Goal: Task Accomplishment & Management: Manage account settings

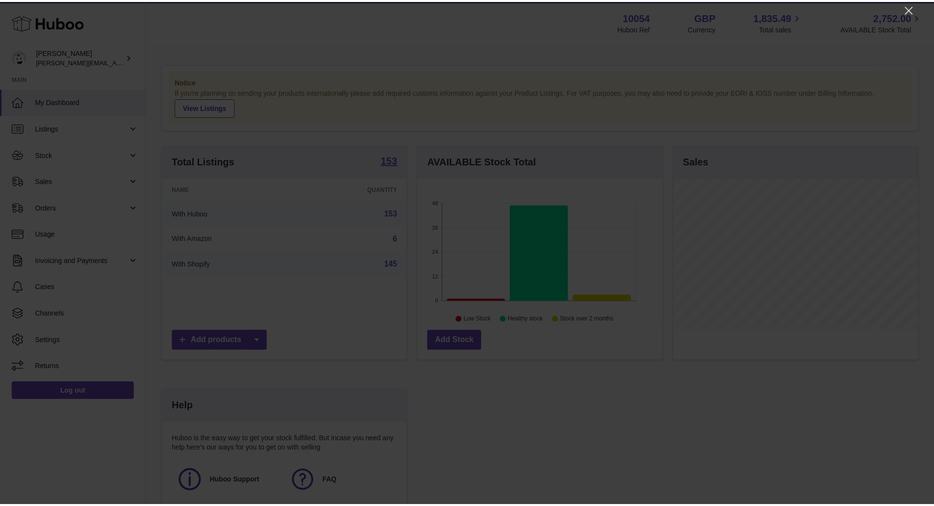
scroll to position [153, 247]
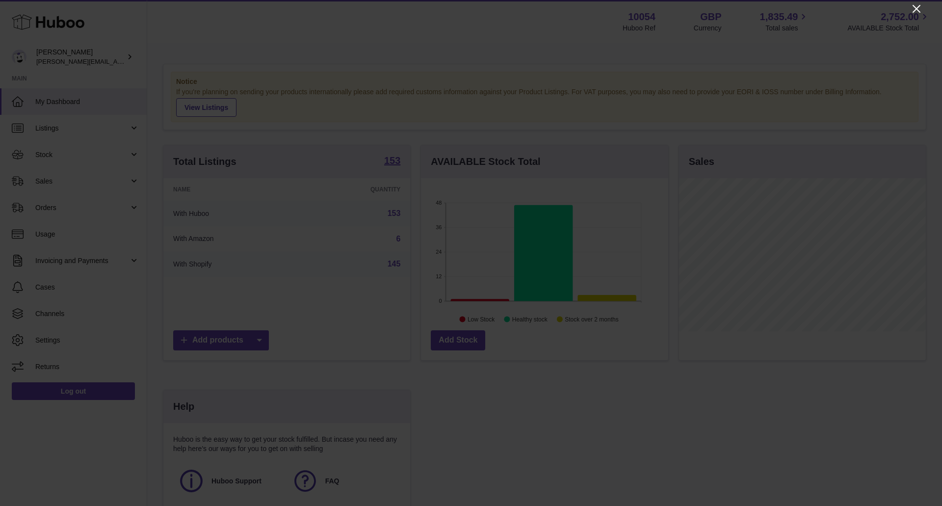
click at [912, 9] on icon "Close" at bounding box center [916, 9] width 12 height 12
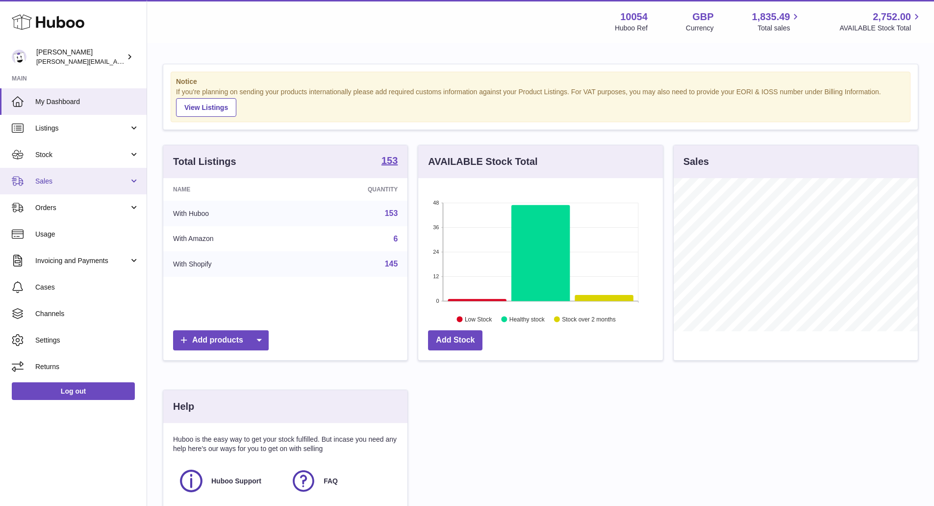
drag, startPoint x: 65, startPoint y: 187, endPoint x: 72, endPoint y: 185, distance: 7.8
click at [65, 187] on link "Sales" at bounding box center [73, 181] width 147 height 26
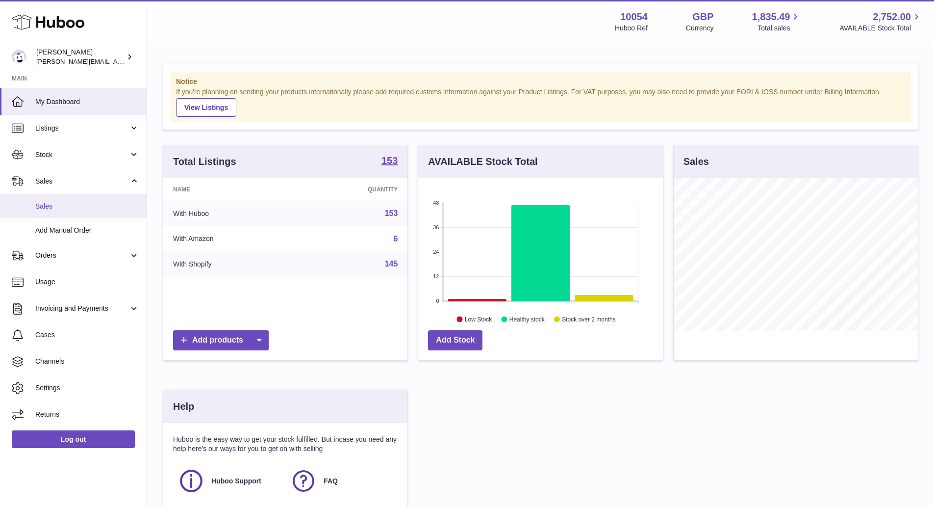
click at [93, 214] on link "Sales" at bounding box center [73, 206] width 147 height 24
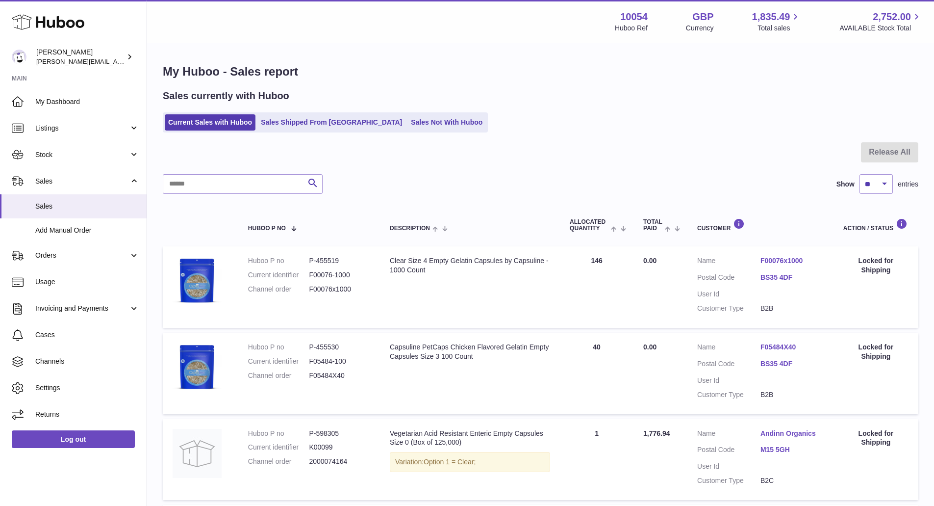
click at [408, 124] on link "Sales Not With Huboo" at bounding box center [447, 122] width 78 height 16
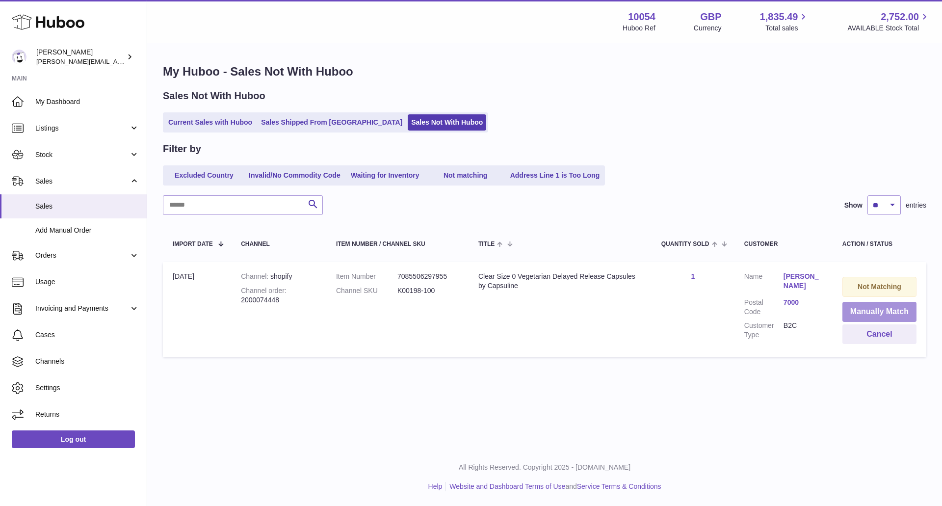
click at [878, 310] on button "Manually Match" at bounding box center [879, 312] width 74 height 20
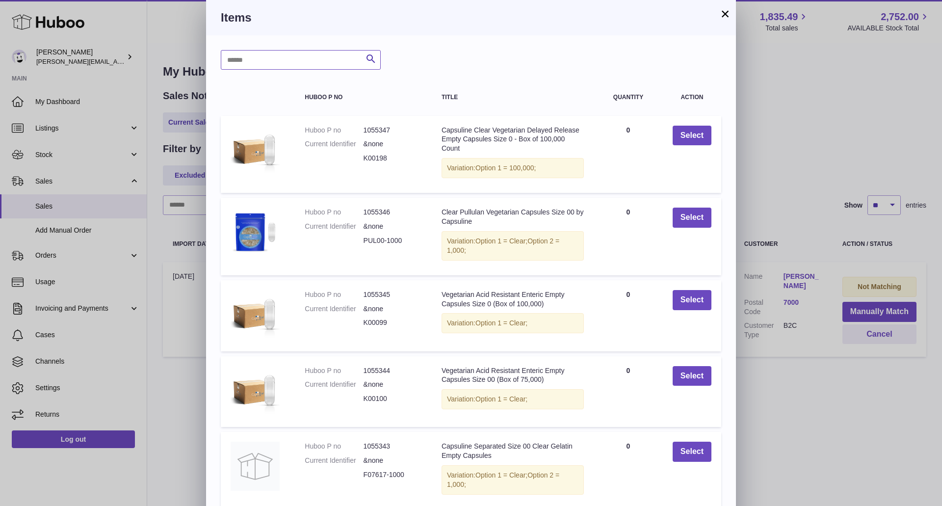
click at [339, 62] on input "text" at bounding box center [301, 60] width 160 height 20
type input "******"
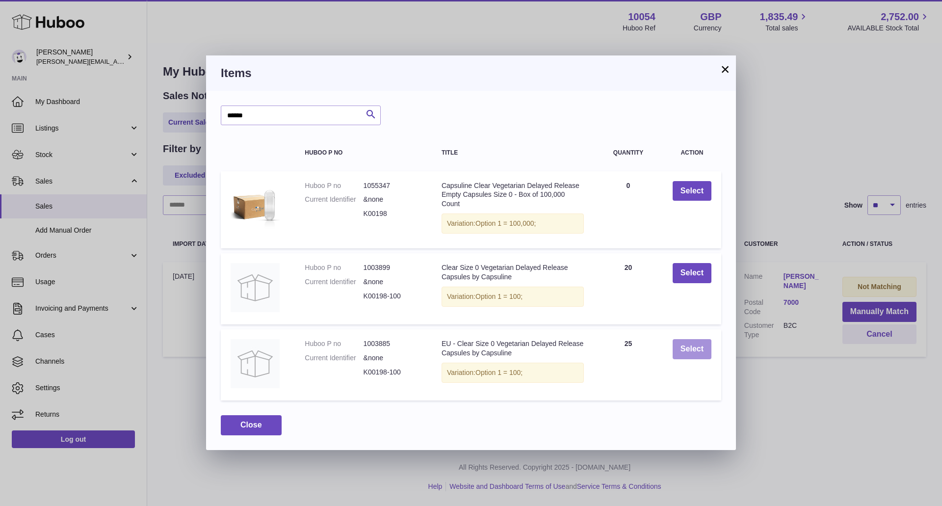
click at [677, 354] on button "Select" at bounding box center [691, 349] width 39 height 20
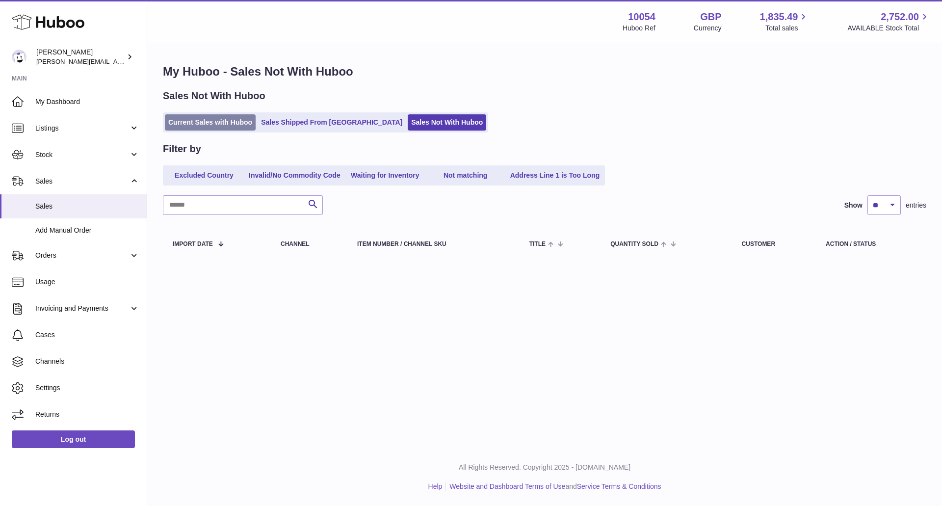
click at [224, 124] on link "Current Sales with Huboo" at bounding box center [210, 122] width 91 height 16
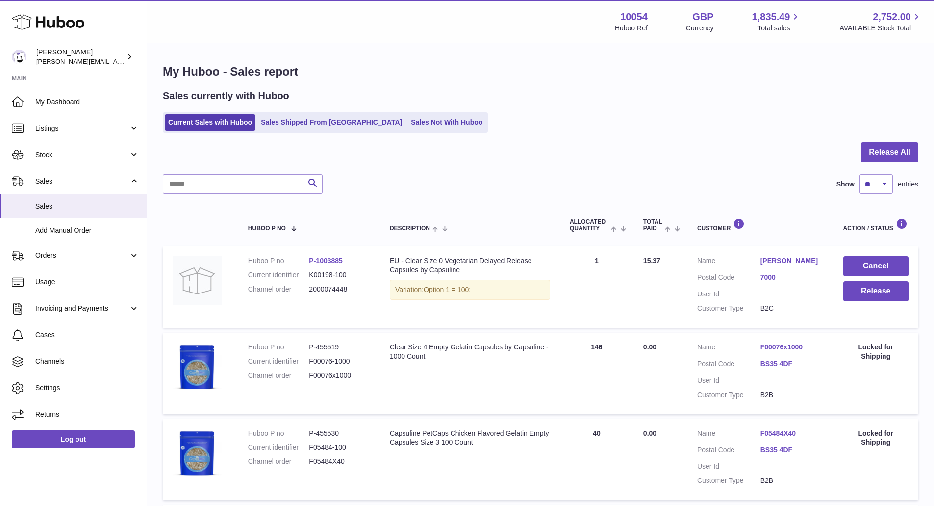
click at [772, 259] on link "[PERSON_NAME]" at bounding box center [792, 260] width 63 height 9
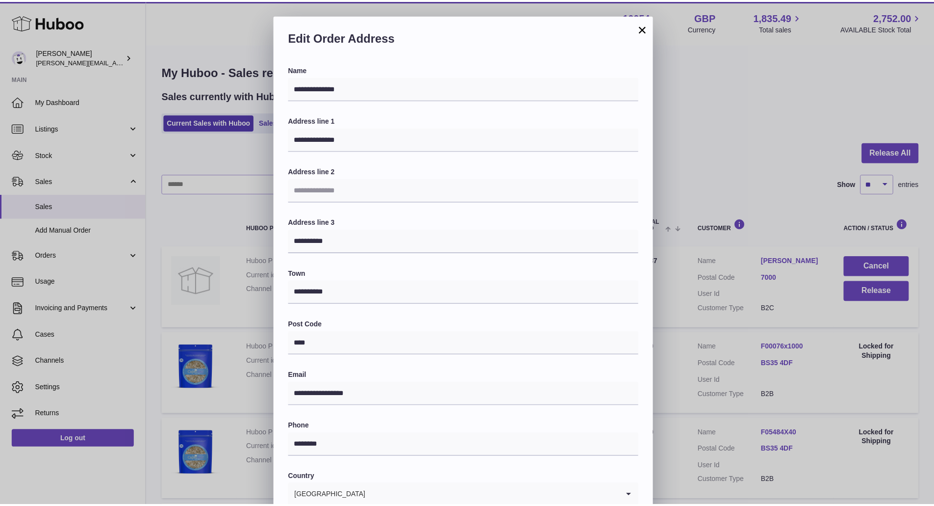
scroll to position [112, 0]
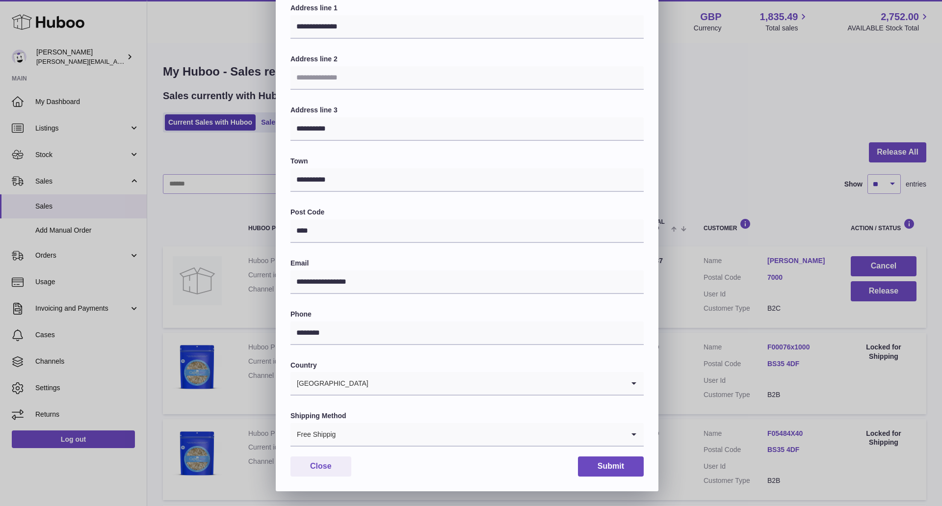
click at [363, 431] on input "Search for option" at bounding box center [480, 434] width 288 height 23
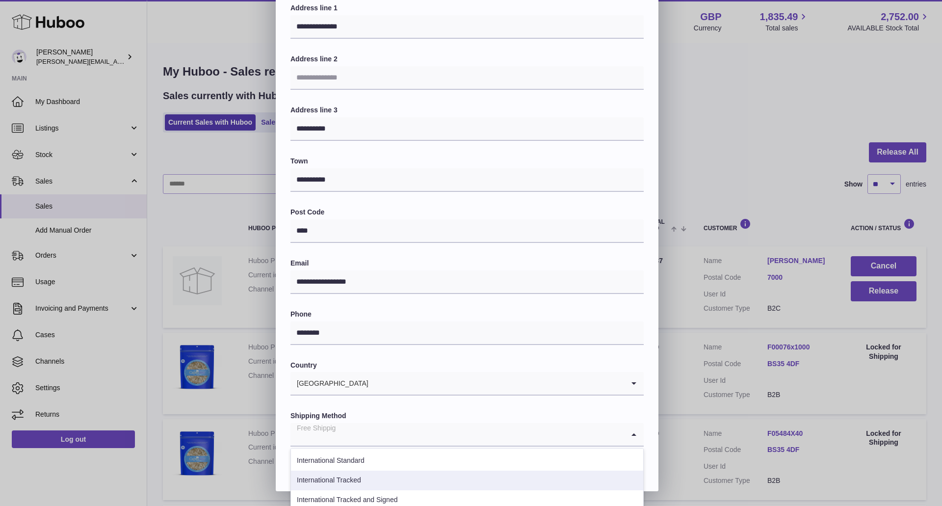
click at [370, 479] on li "International Tracked" at bounding box center [467, 480] width 352 height 20
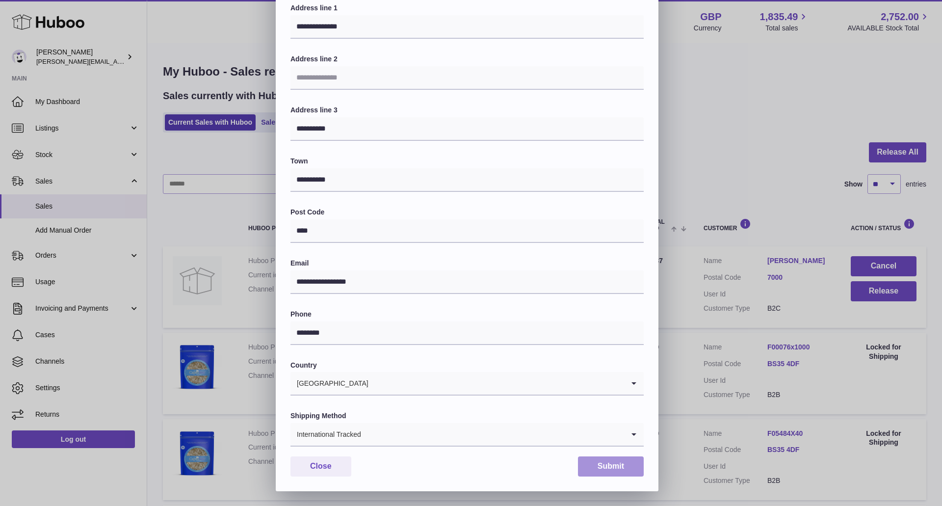
click at [605, 462] on button "Submit" at bounding box center [611, 466] width 66 height 20
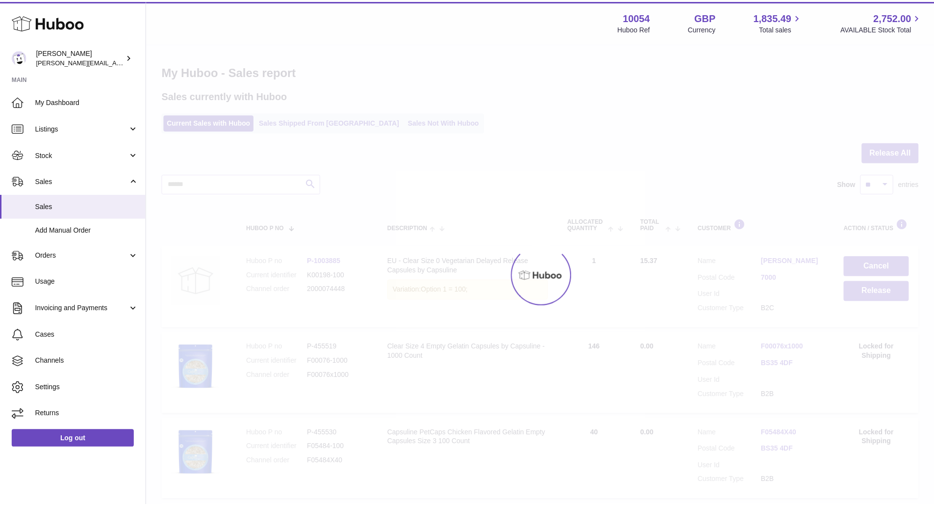
scroll to position [0, 0]
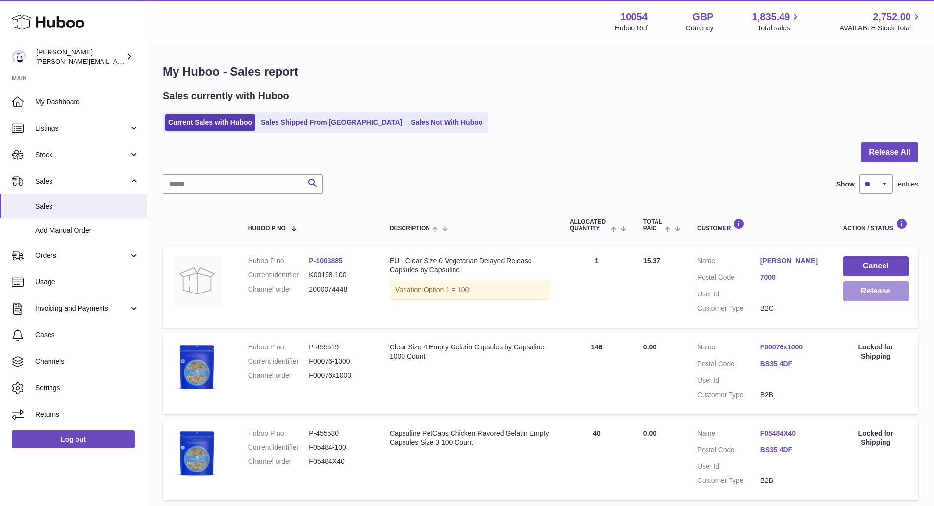
click at [882, 285] on button "Release" at bounding box center [876, 291] width 65 height 20
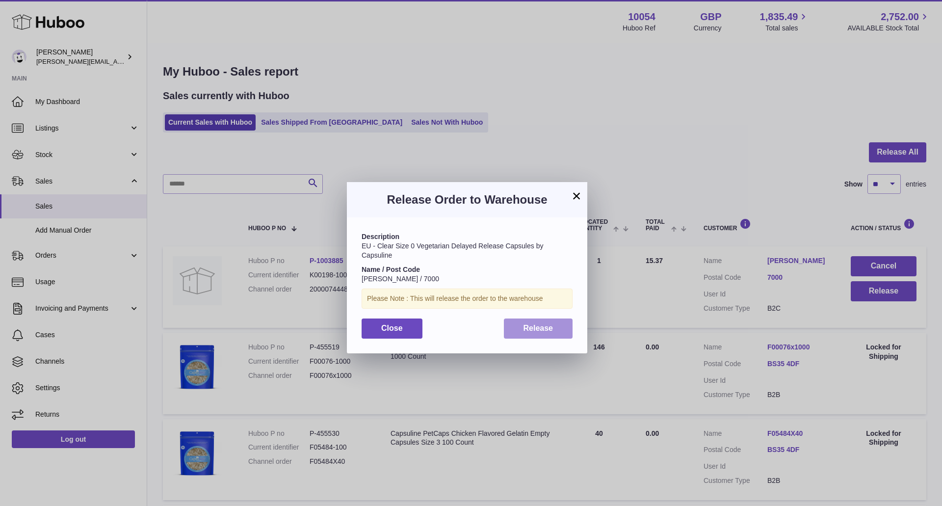
click at [539, 331] on span "Release" at bounding box center [538, 328] width 30 height 8
